Goal: Task Accomplishment & Management: Complete application form

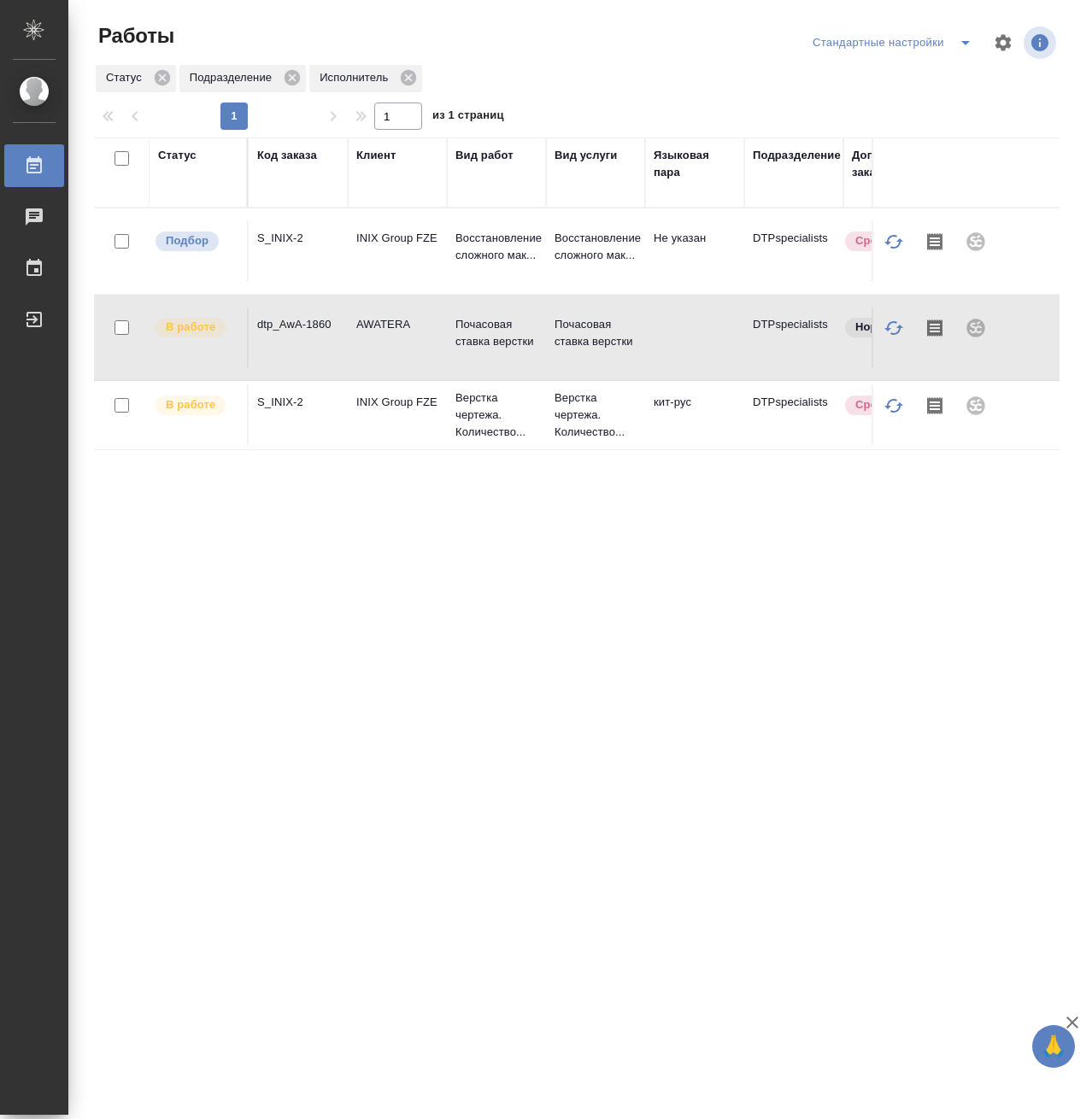
click at [658, 325] on td at bounding box center [695, 338] width 99 height 60
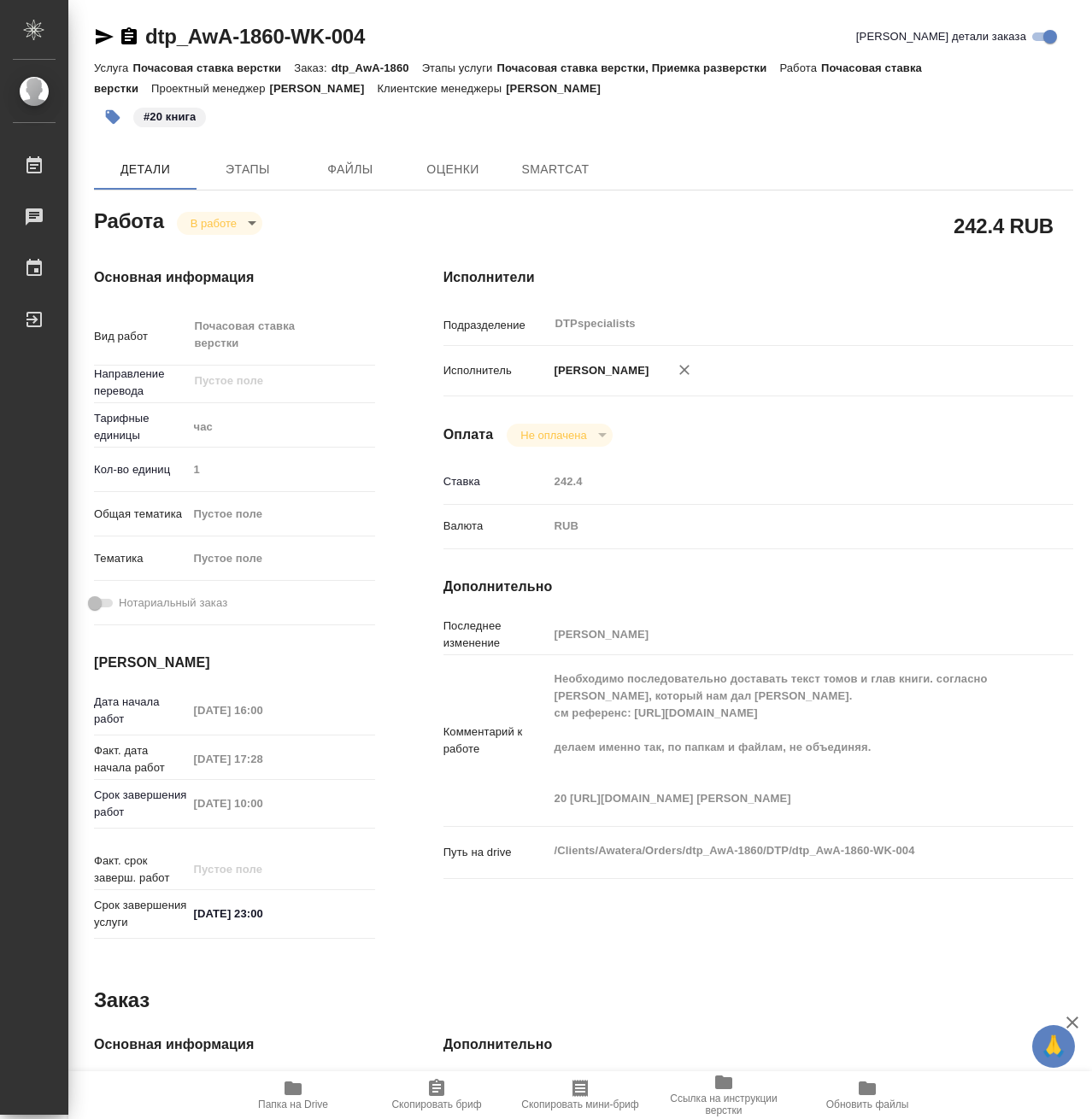
type textarea "x"
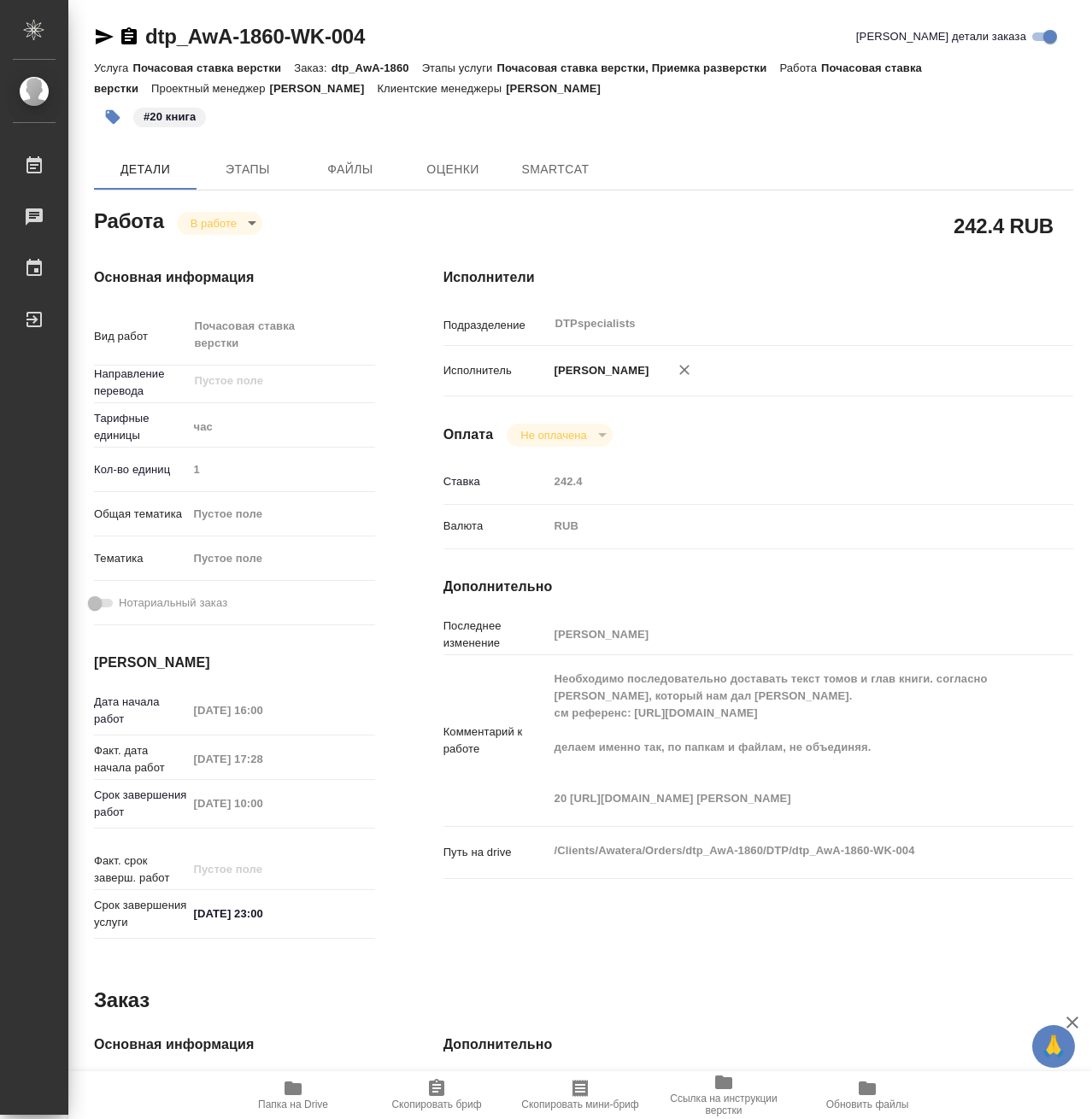
type textarea "x"
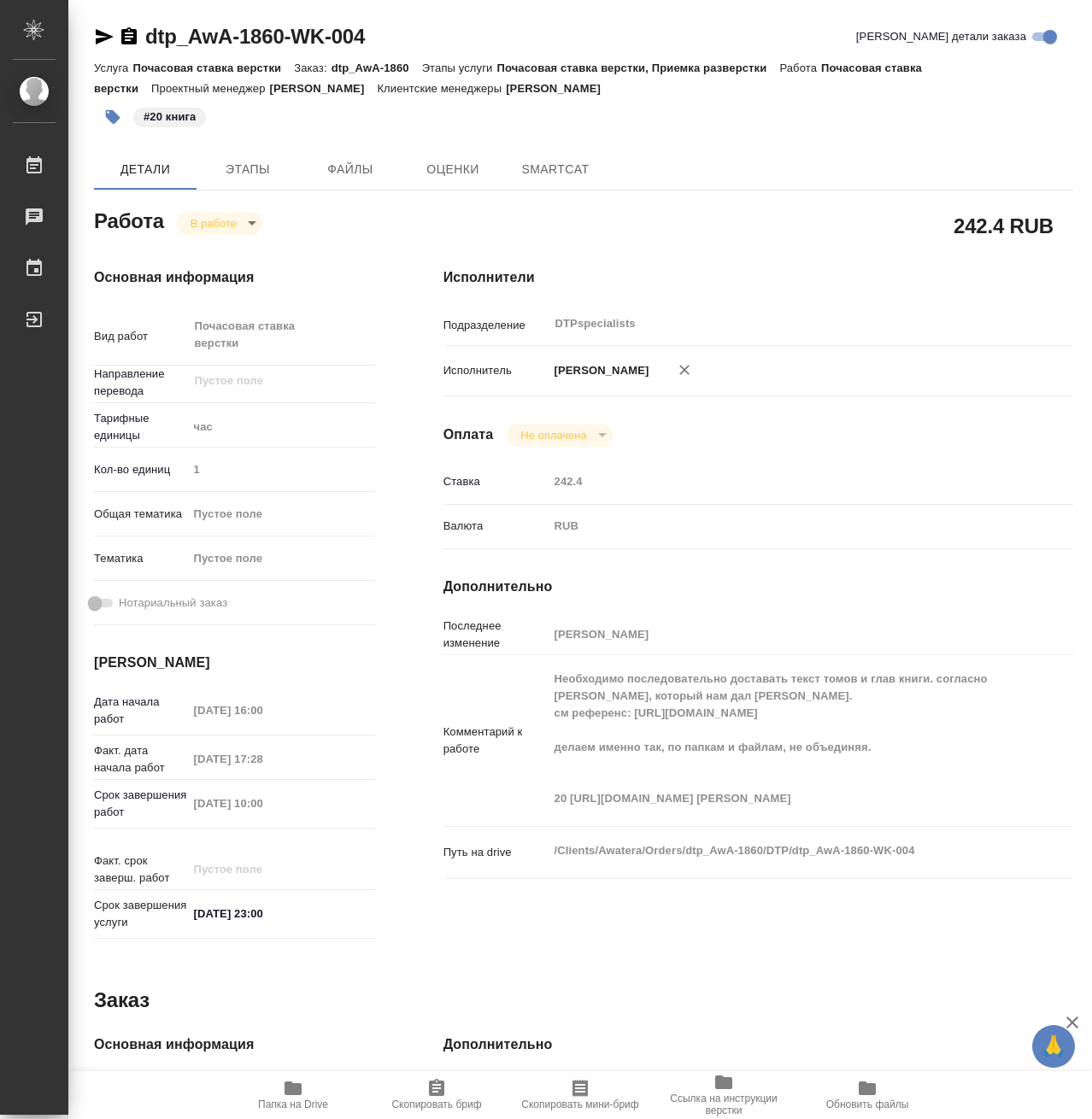
type textarea "x"
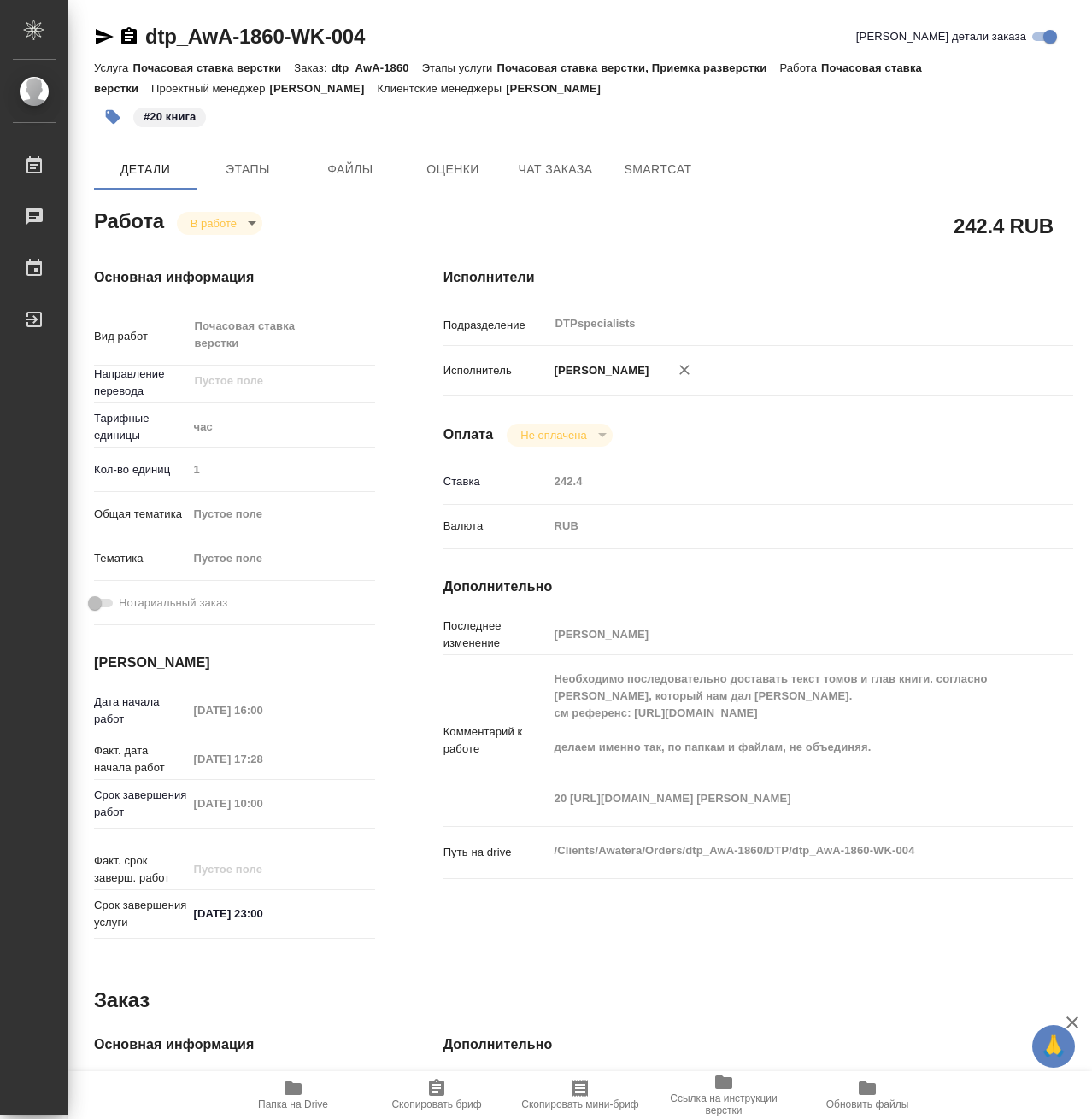
type textarea "x"
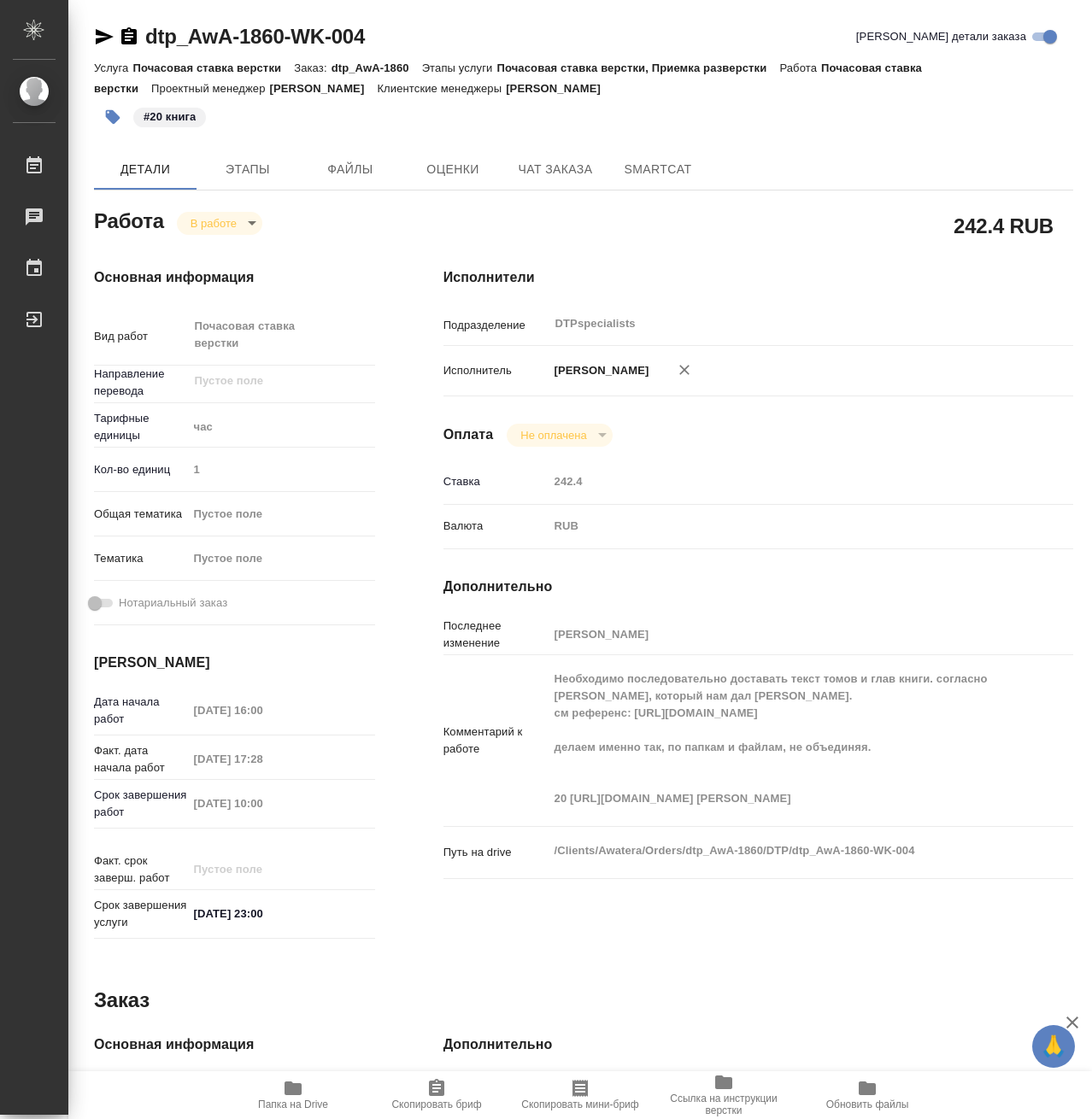
type textarea "x"
